Goal: Check status: Check status

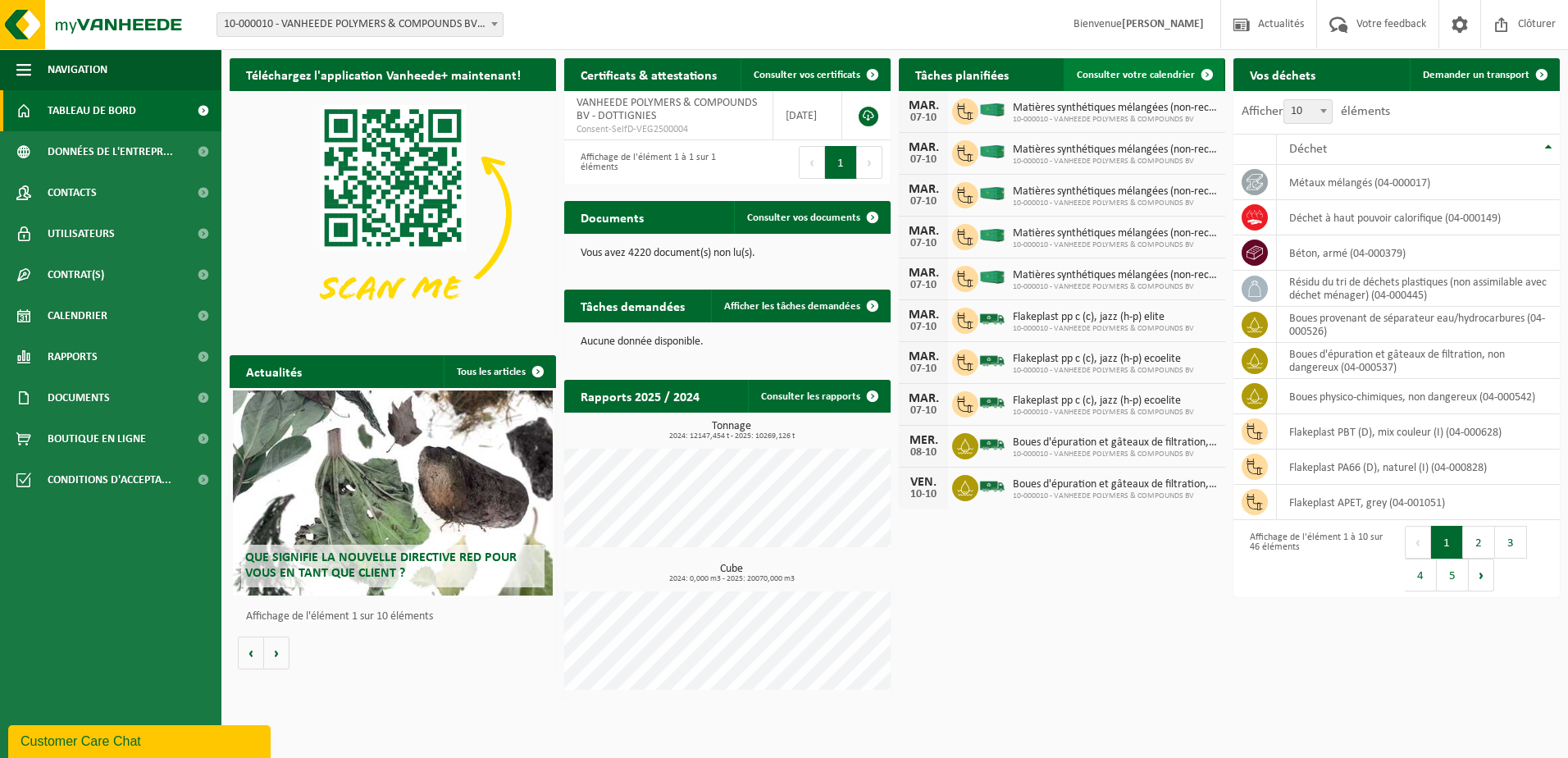
click at [1110, 76] on span "Consulter votre calendrier" at bounding box center [1136, 75] width 118 height 10
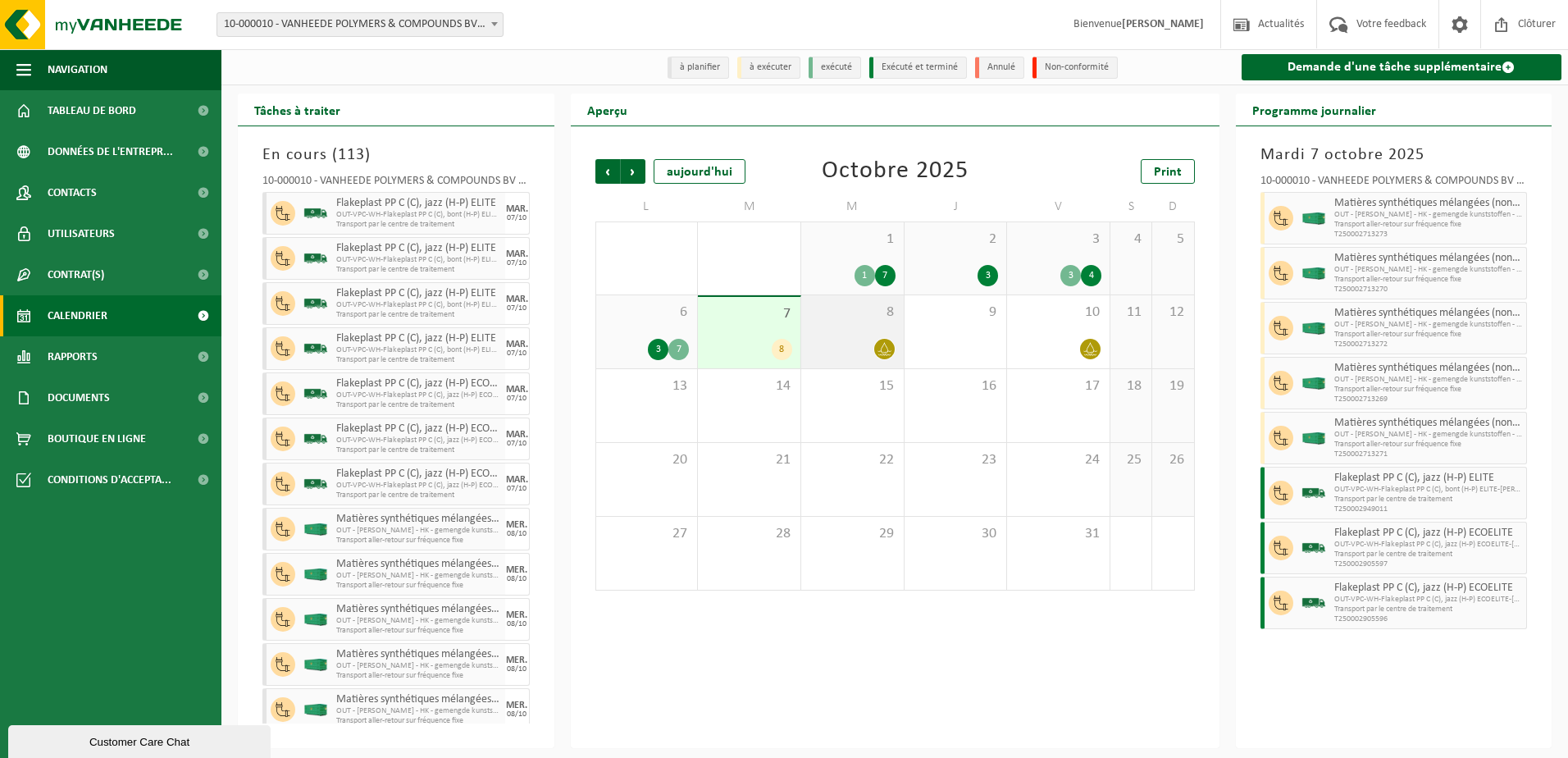
click at [885, 359] on span at bounding box center [884, 349] width 21 height 21
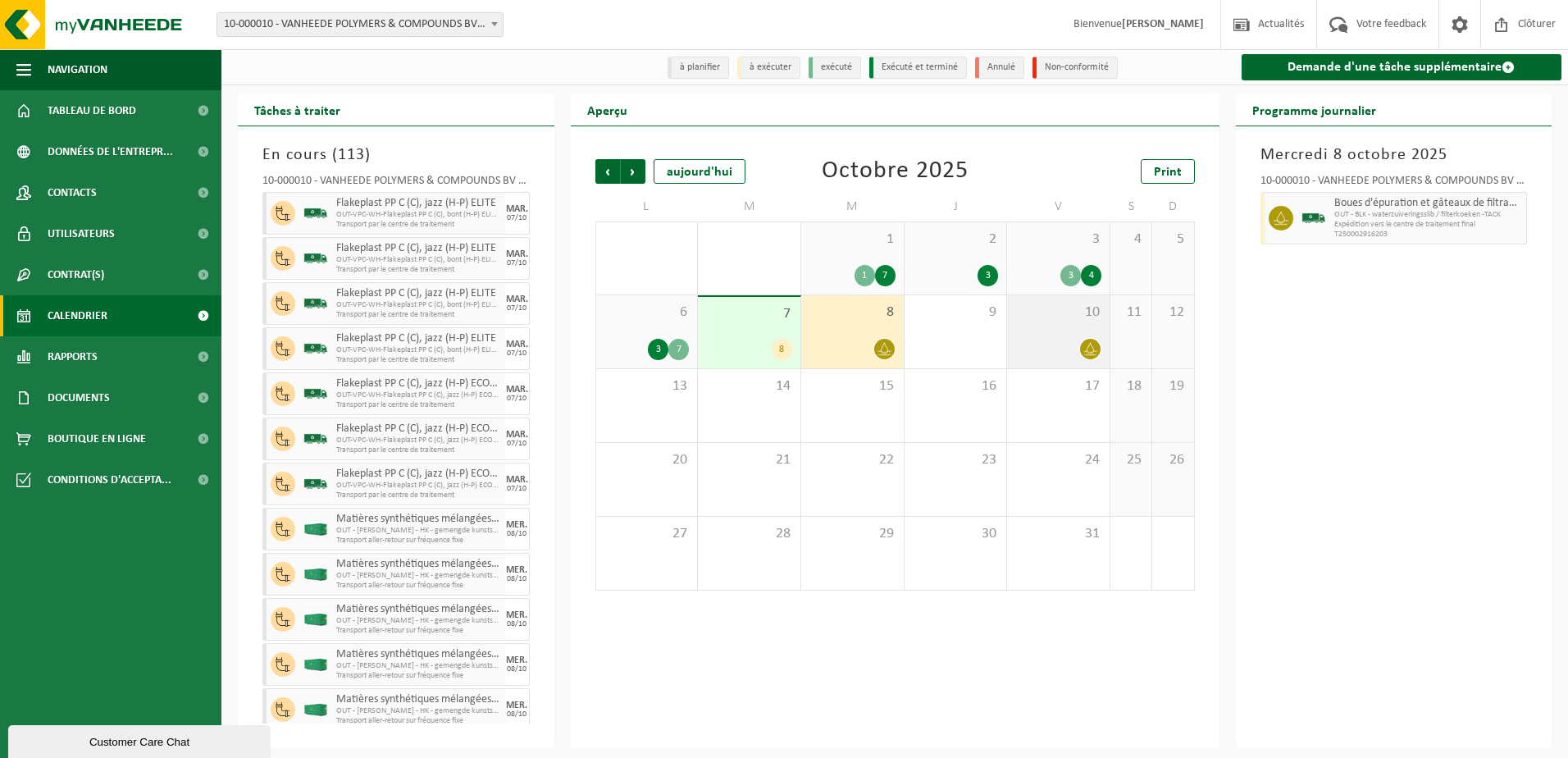
click at [1080, 333] on div "10" at bounding box center [1059, 331] width 103 height 73
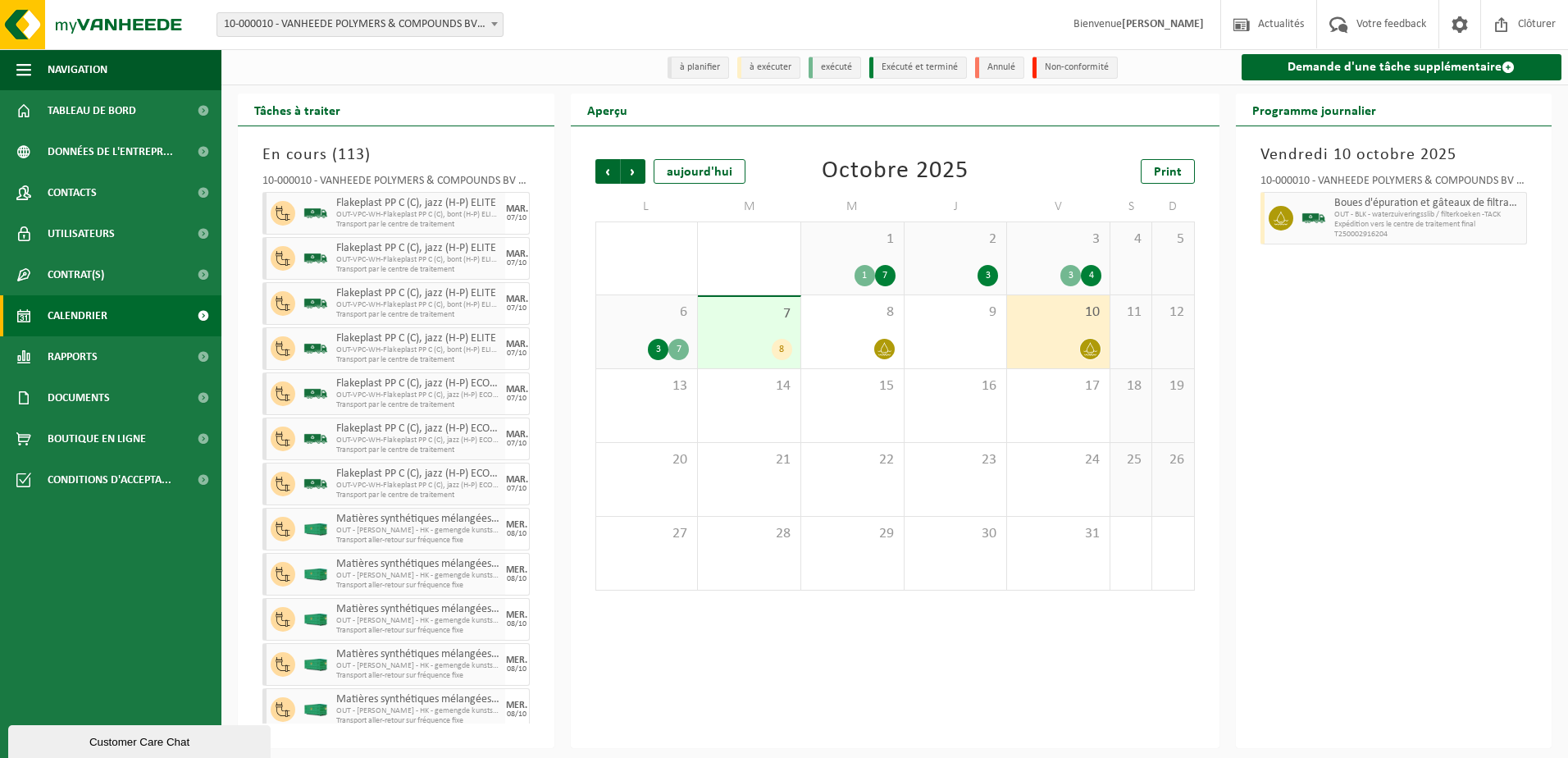
click at [685, 333] on div "6 3 7" at bounding box center [647, 331] width 102 height 73
